Goal: Communication & Community: Answer question/provide support

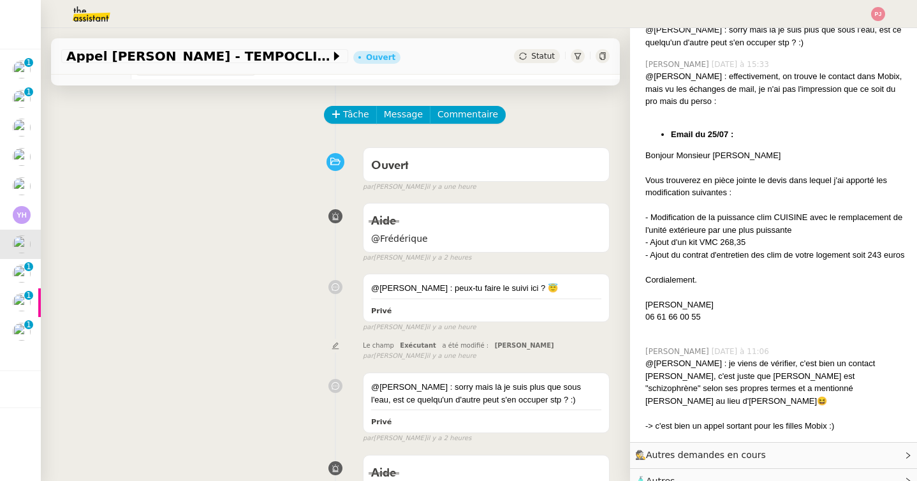
scroll to position [30, 0]
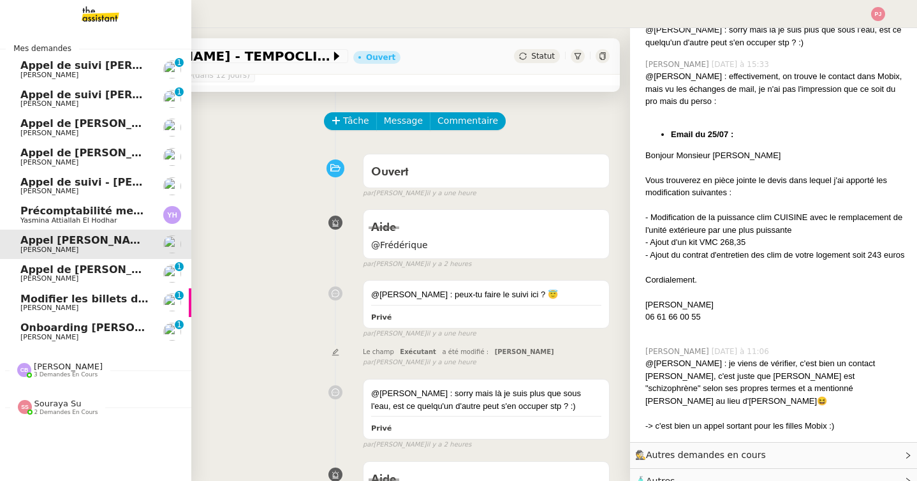
click at [30, 299] on span "Modifier les billets d'avion pour retour à [GEOGRAPHIC_DATA]" at bounding box center [197, 299] width 355 height 12
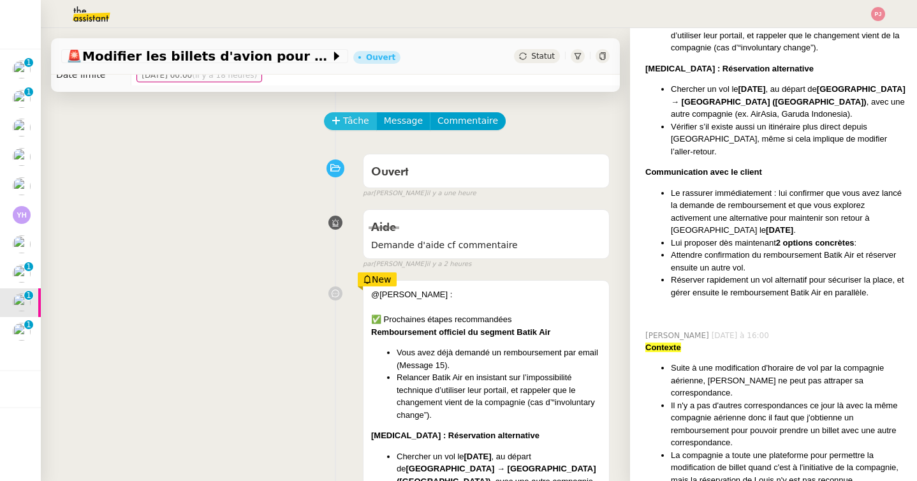
scroll to position [426, 0]
click at [350, 124] on span "Tâche" at bounding box center [356, 121] width 26 height 15
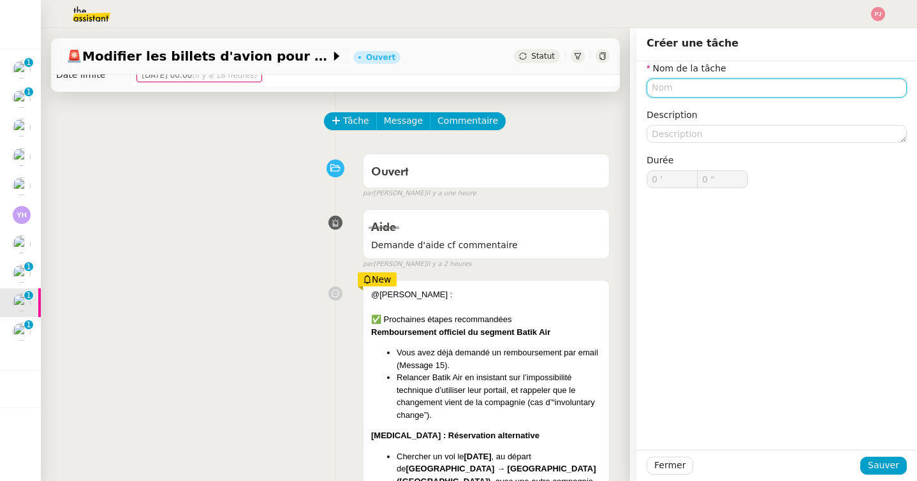
click at [693, 87] on input "text" at bounding box center [777, 87] width 260 height 18
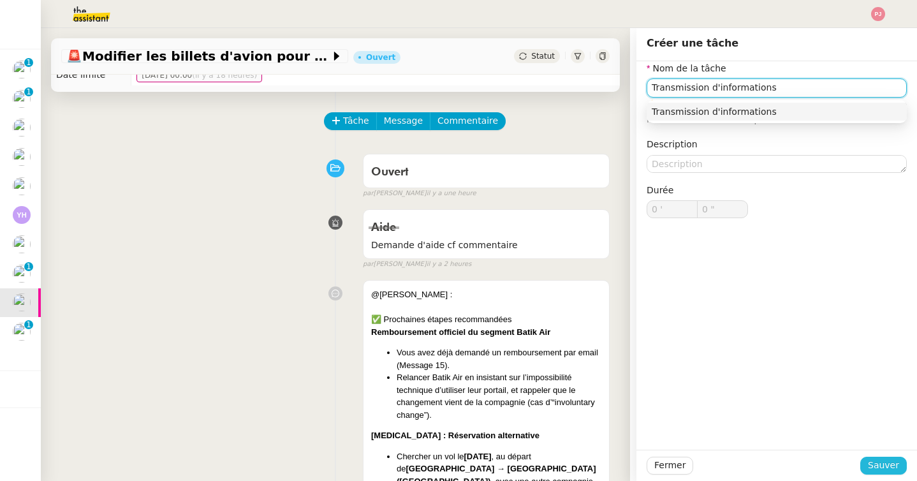
type input "Transmission d'informations"
click at [882, 464] on span "Sauver" at bounding box center [883, 465] width 31 height 15
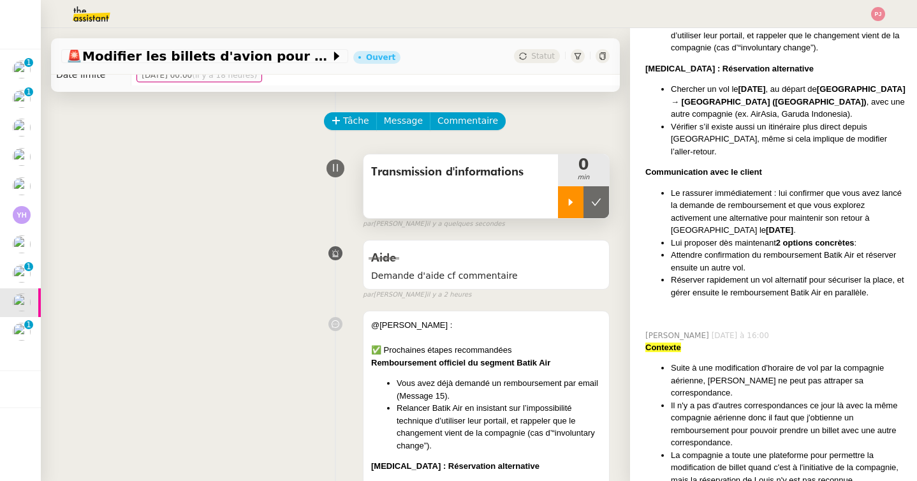
click at [561, 212] on div at bounding box center [571, 202] width 26 height 32
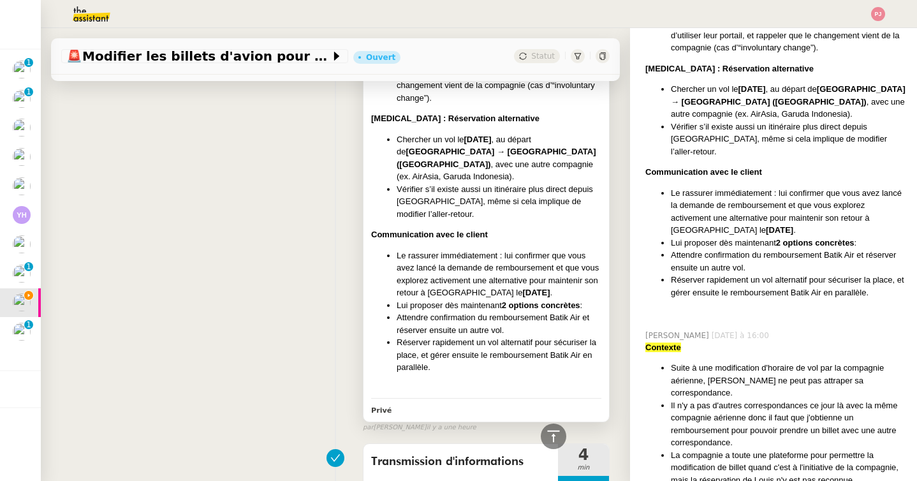
scroll to position [400, 0]
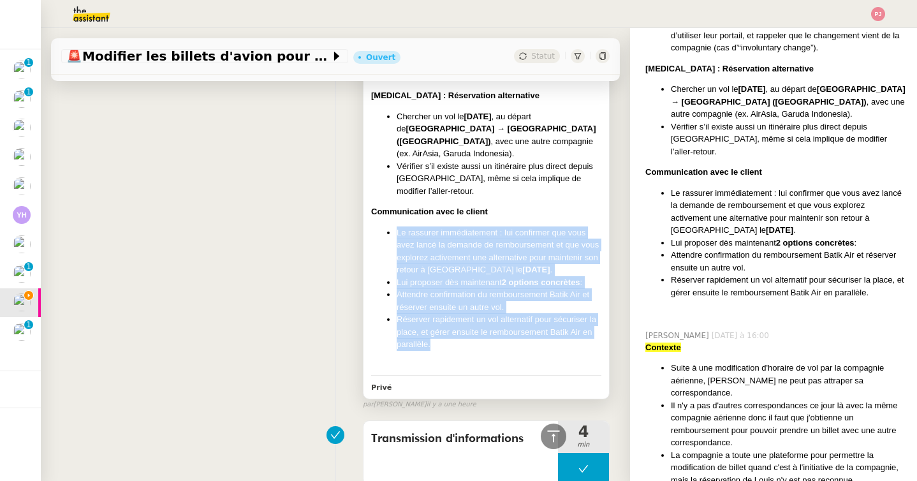
drag, startPoint x: 397, startPoint y: 221, endPoint x: 441, endPoint y: 336, distance: 123.5
click at [441, 336] on ul "Le rassurer immédiatement : lui confirmer que vous avez lancé la demande de rem…" at bounding box center [486, 288] width 230 height 124
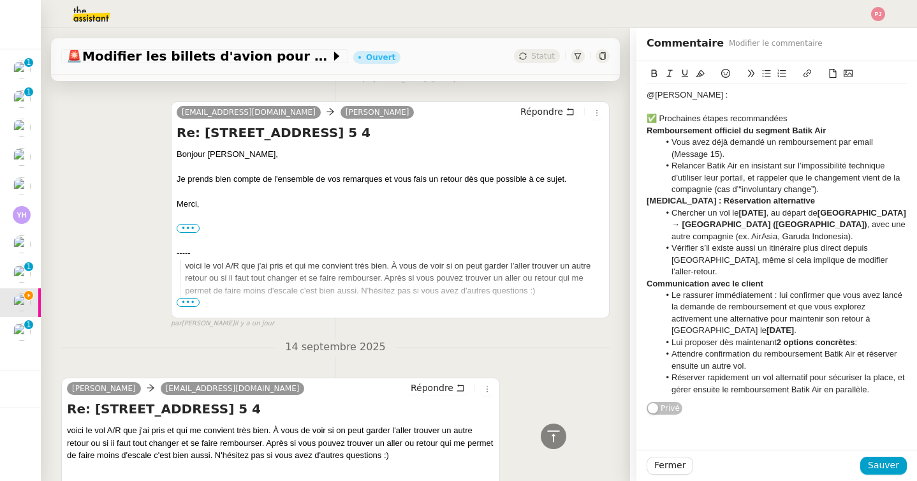
scroll to position [2710, 0]
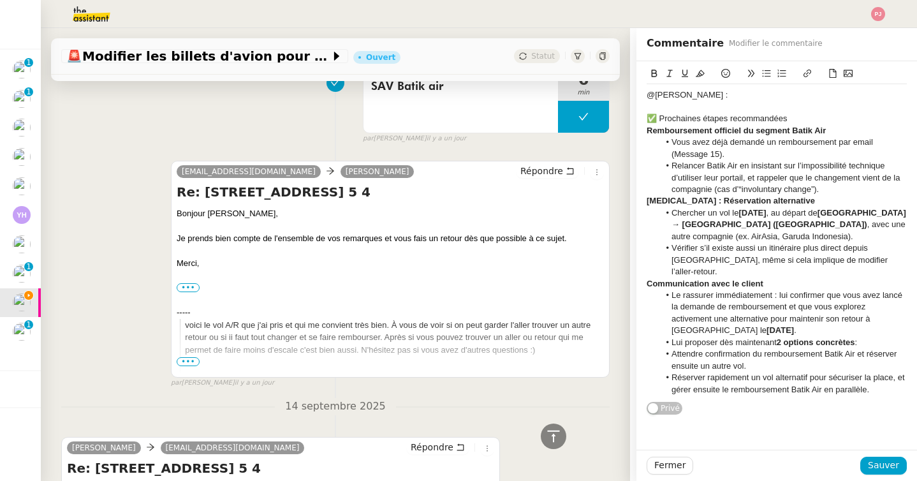
click at [538, 169] on div "[EMAIL_ADDRESS][DOMAIN_NAME] [PERSON_NAME]" at bounding box center [390, 173] width 427 height 19
click at [541, 165] on span "Répondre" at bounding box center [541, 171] width 43 height 13
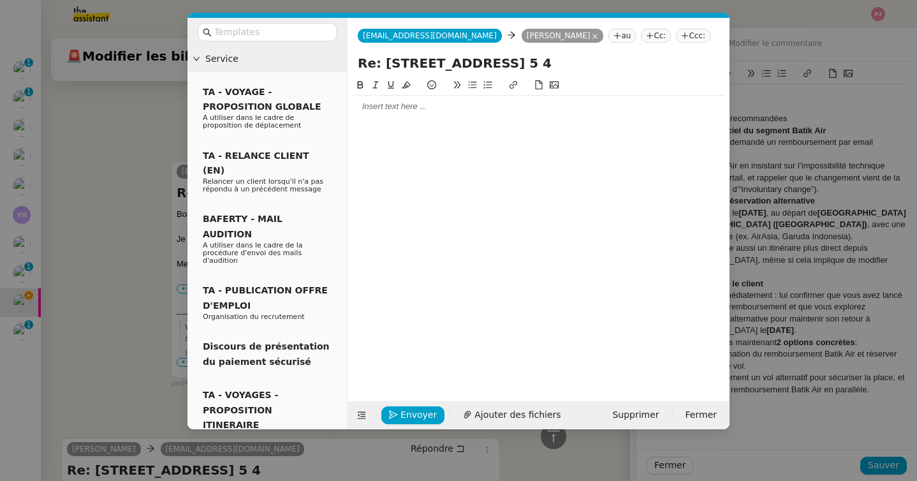
scroll to position [427, 0]
click at [414, 107] on div at bounding box center [539, 106] width 372 height 11
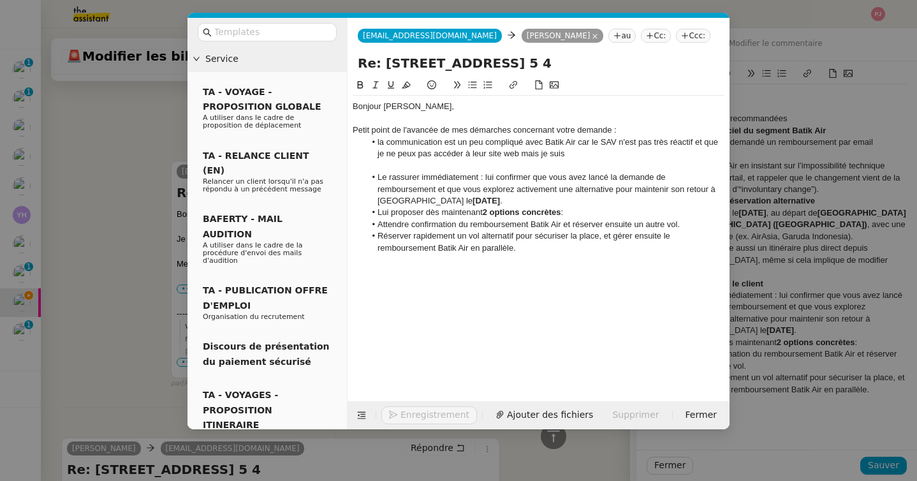
scroll to position [2975, 0]
click at [571, 155] on li "la communication est un peu compliqué avec Batik Air car le SAV n'est pas très …" at bounding box center [545, 148] width 360 height 24
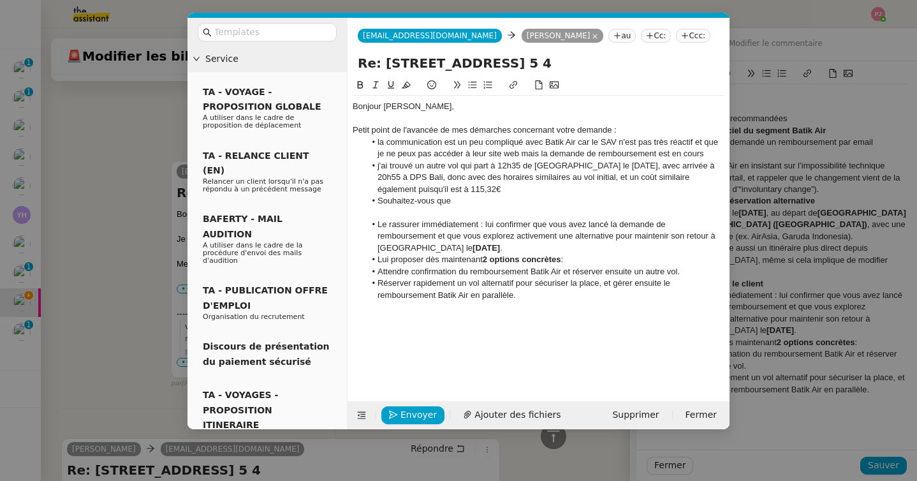
click at [476, 193] on li "j'ai trouvé un autre vol qui part à 12h35 de [GEOGRAPHIC_DATA] le [DATE], avec …" at bounding box center [545, 177] width 360 height 35
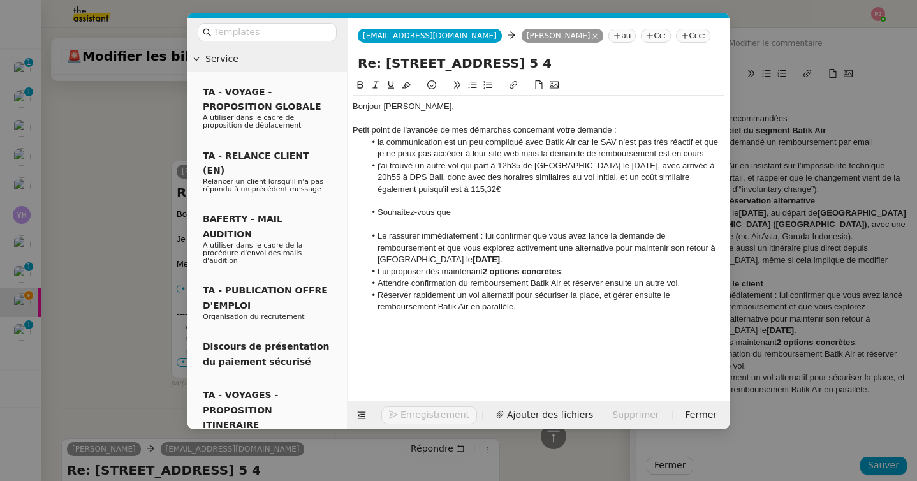
click at [465, 211] on li "Souhaitez-vous que" at bounding box center [545, 212] width 360 height 11
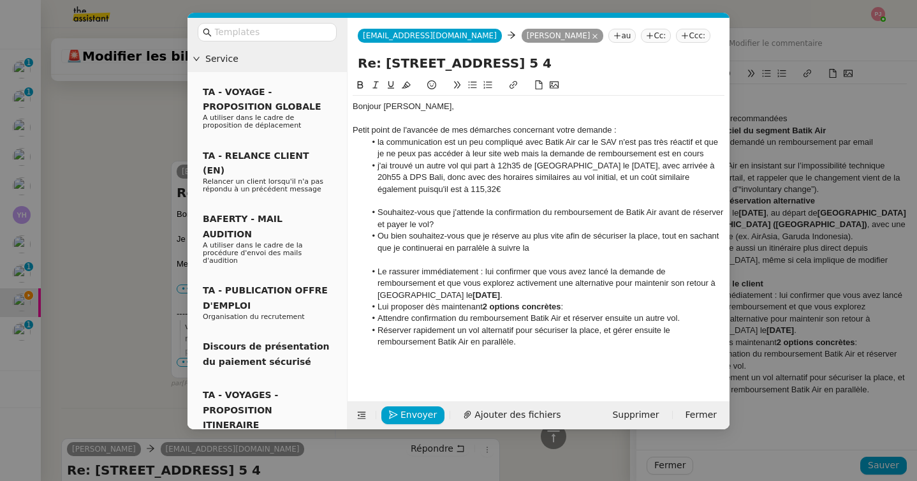
click at [472, 252] on li "Ou bien souhaitez-vous que je réserve au plus vite afin de sécuriser la place, …" at bounding box center [545, 242] width 360 height 24
click at [474, 247] on li "Ou bien souhaitez-vous que je réserve au plus vite afin de sécuriser la place, …" at bounding box center [545, 242] width 360 height 24
click at [547, 247] on li "Ou bien souhaitez-vous que je réserve au plus vite afin de sécuriser la place, …" at bounding box center [545, 242] width 360 height 24
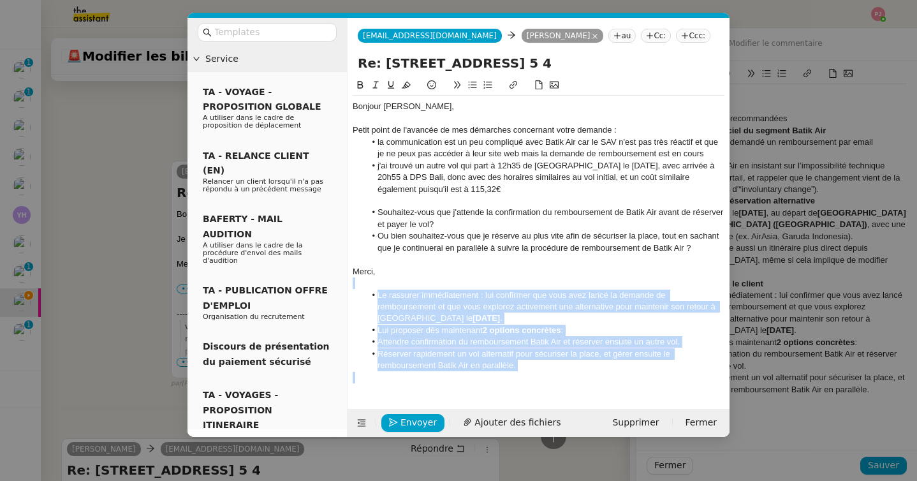
drag, startPoint x: 437, startPoint y: 282, endPoint x: 576, endPoint y: 388, distance: 174.7
click at [576, 388] on div "Bonjour [PERSON_NAME], Petit point de l'avancée de mes démarches concernant vot…" at bounding box center [539, 242] width 372 height 293
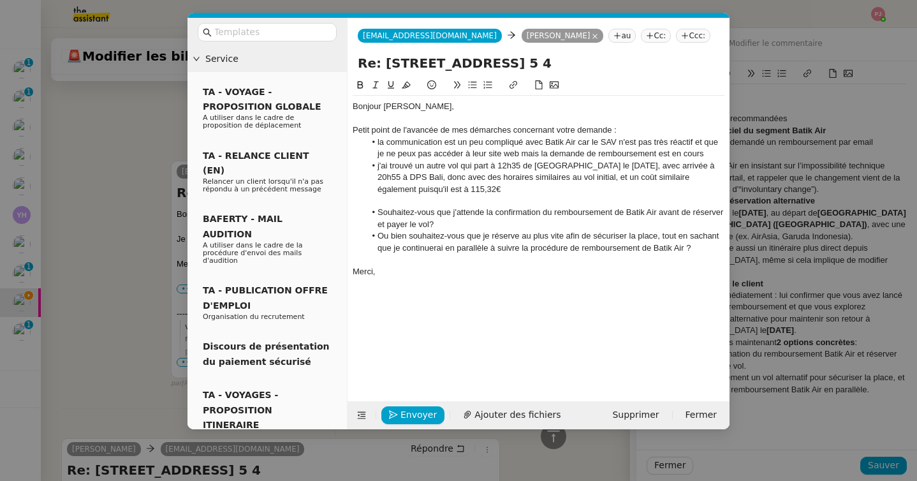
click at [628, 133] on div "Petit point de l'avancée de mes démarches concernant votre demande :" at bounding box center [539, 129] width 372 height 11
click at [511, 143] on li "la communication est un peu compliqué avec Batik Air car le SAV n'est pas très …" at bounding box center [545, 148] width 360 height 24
click at [0, 0] on lt-span "compliqué e" at bounding box center [0, 0] width 0 height 0
click at [714, 155] on li "la communication est un peu compliquée avec Batik Air car le SAV n'est pas très…" at bounding box center [545, 148] width 360 height 24
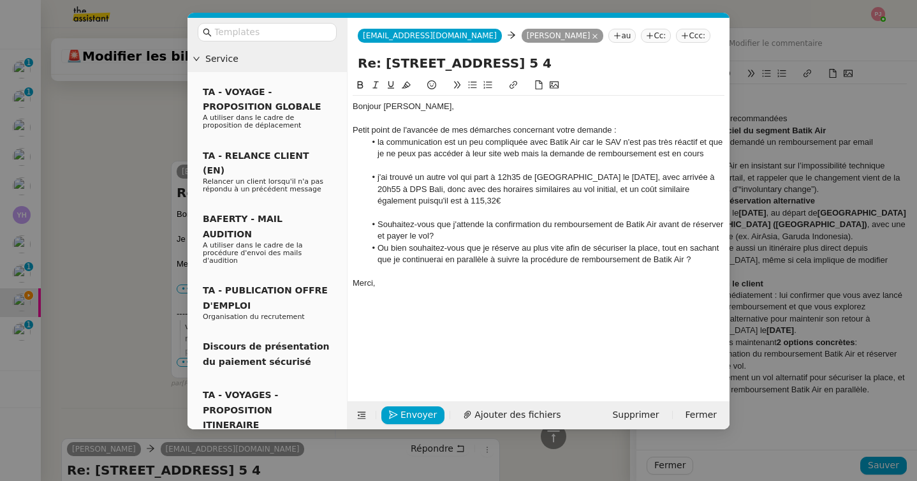
click at [455, 235] on li "Souhaitez-vous que j'attende la confirmation du remboursement de Batik Air avan…" at bounding box center [545, 231] width 360 height 24
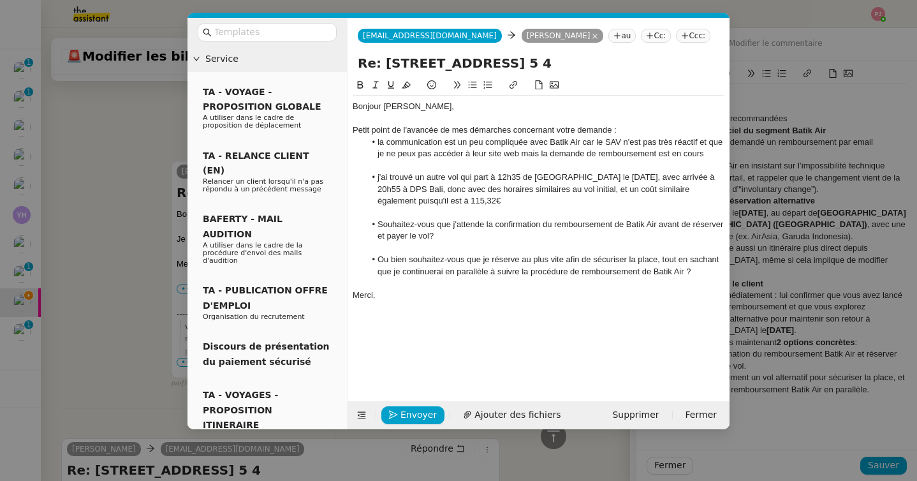
drag, startPoint x: 376, startPoint y: 224, endPoint x: 719, endPoint y: 272, distance: 345.8
click at [719, 272] on div "Bonjour [PERSON_NAME], Petit point de l'avancée de mes démarches concernant vot…" at bounding box center [539, 207] width 372 height 222
click at [358, 84] on icon at bounding box center [361, 85] width 6 height 8
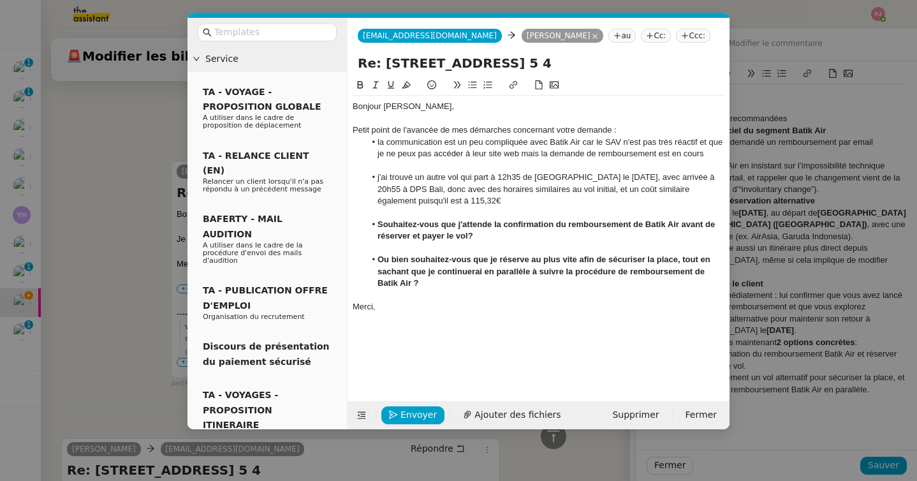
click at [444, 260] on strong "Ou bien souhaitez-vous que je réserve au plus vite afin de sécuriser la place, …" at bounding box center [545, 270] width 335 height 33
drag, startPoint x: 448, startPoint y: 260, endPoint x: 410, endPoint y: 260, distance: 37.6
click at [410, 260] on strong "Ou bien souhaitez-vous que je réserve au plus vite afin de sécuriser la place, …" at bounding box center [545, 270] width 335 height 33
click at [417, 409] on span "Envoyer" at bounding box center [418, 415] width 36 height 15
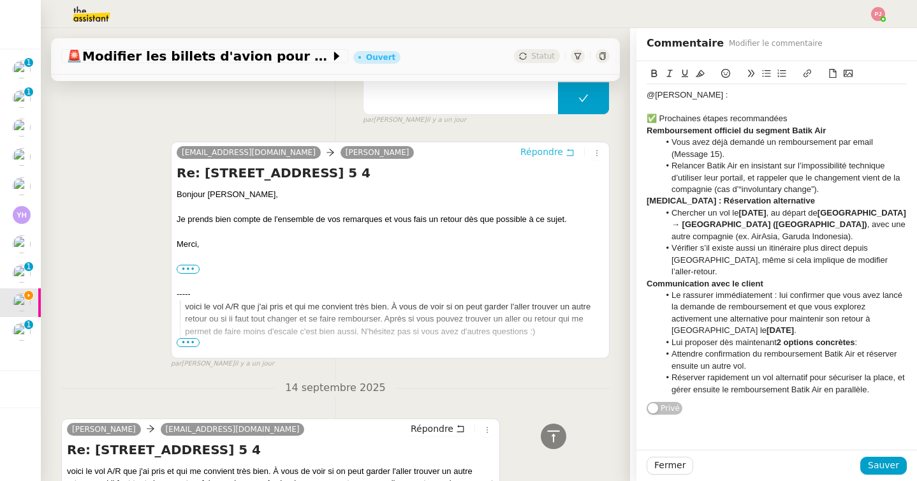
scroll to position [2954, 0]
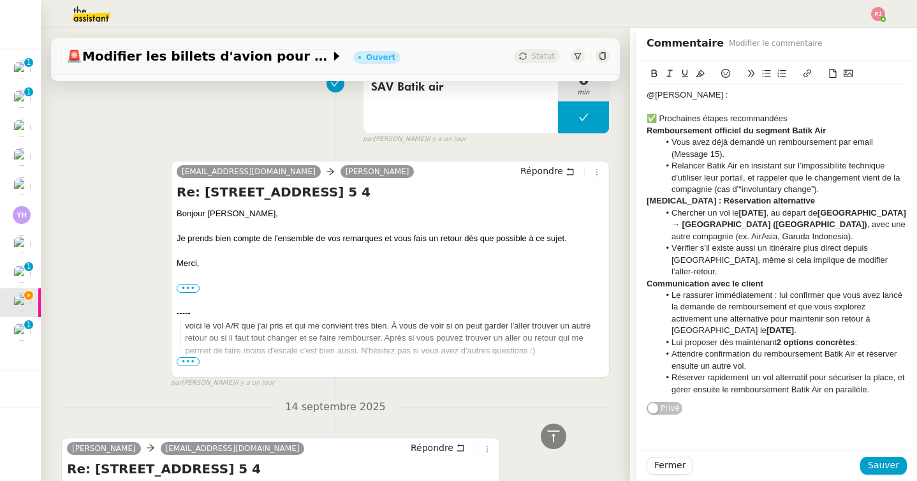
click at [487, 134] on div "par [PERSON_NAME] [DATE]" at bounding box center [486, 139] width 247 height 11
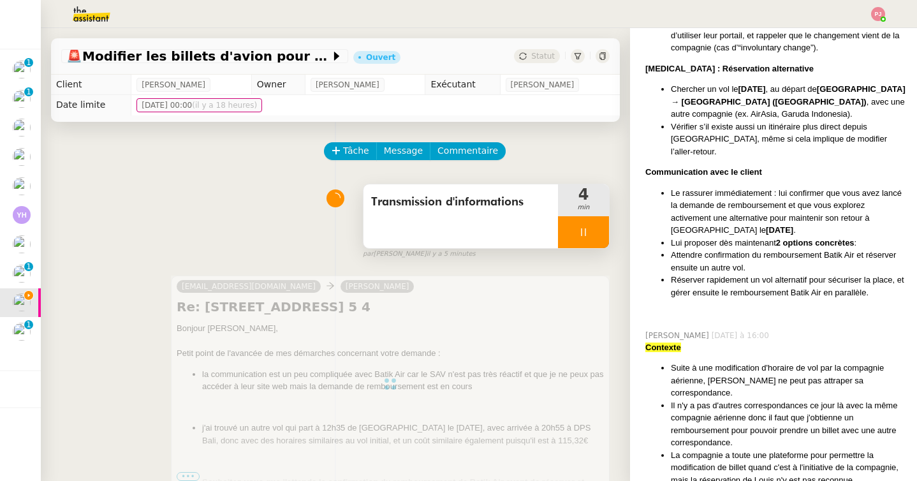
click at [571, 235] on div at bounding box center [583, 232] width 51 height 32
click at [601, 230] on button at bounding box center [597, 232] width 26 height 32
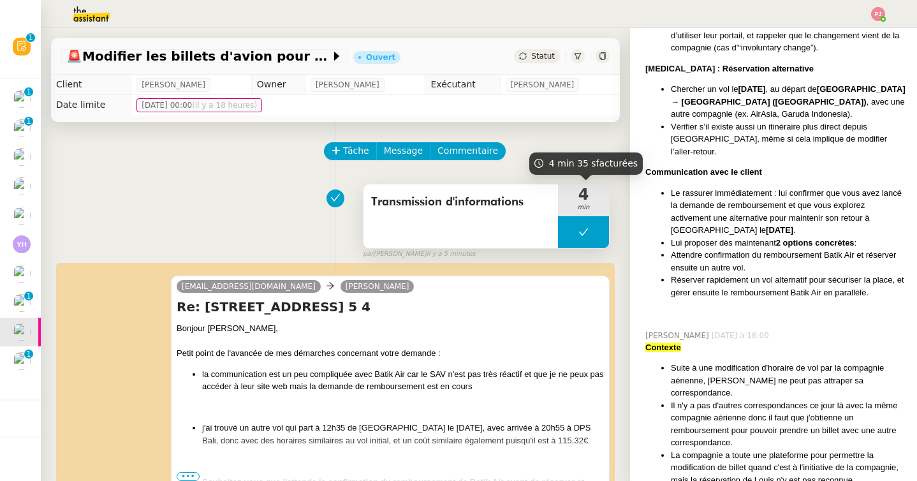
click at [574, 230] on button at bounding box center [583, 232] width 51 height 32
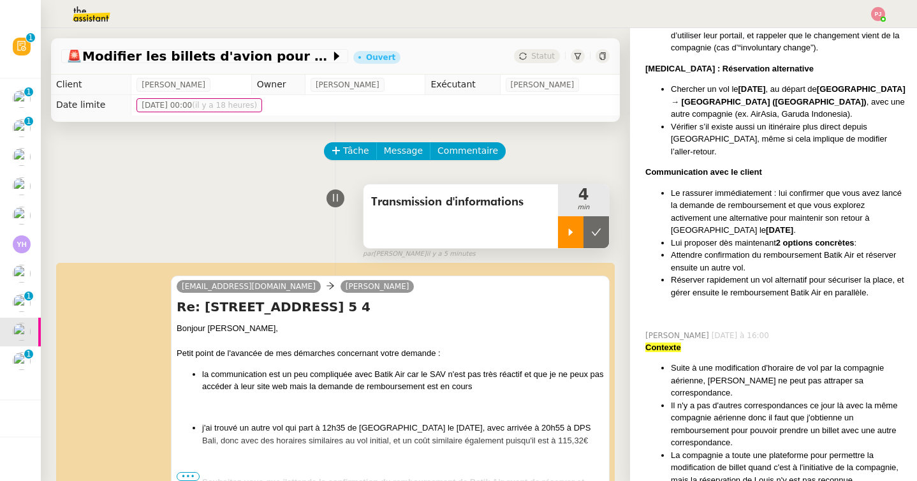
click at [572, 230] on icon at bounding box center [571, 232] width 10 height 10
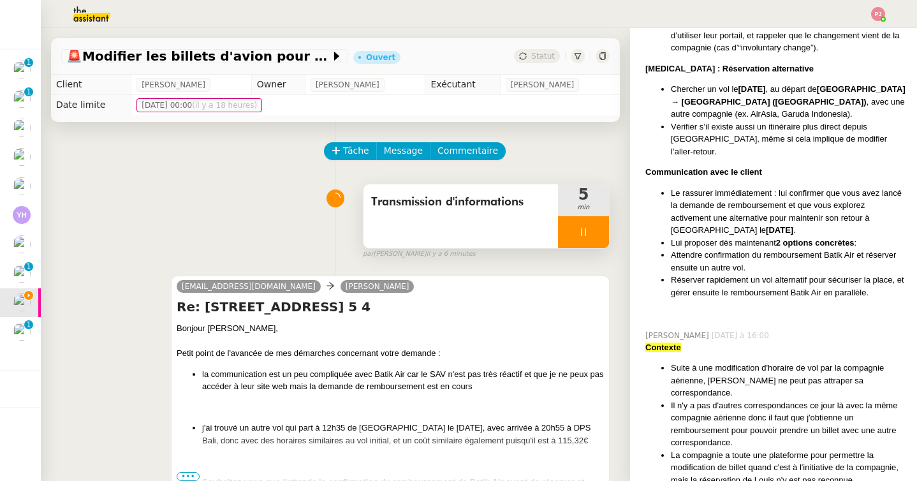
click at [584, 225] on div at bounding box center [583, 232] width 51 height 32
click at [603, 235] on button at bounding box center [597, 232] width 26 height 32
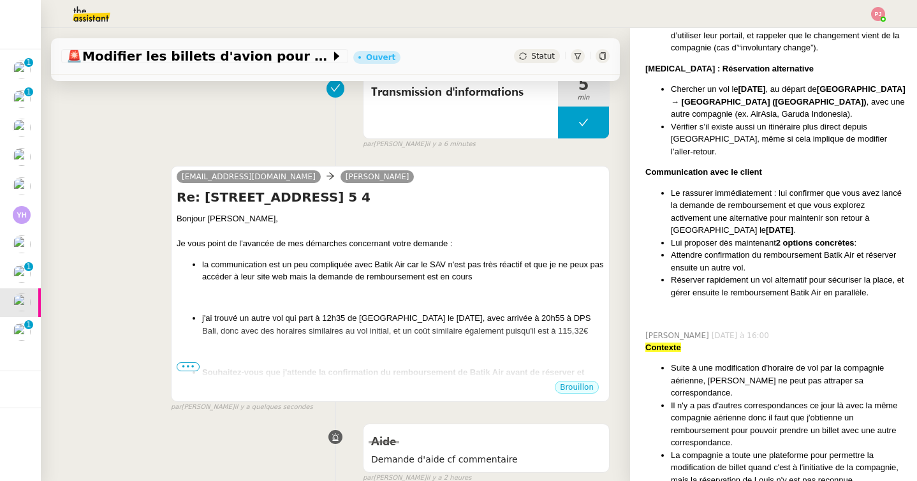
scroll to position [210, 0]
